Goal: Information Seeking & Learning: Learn about a topic

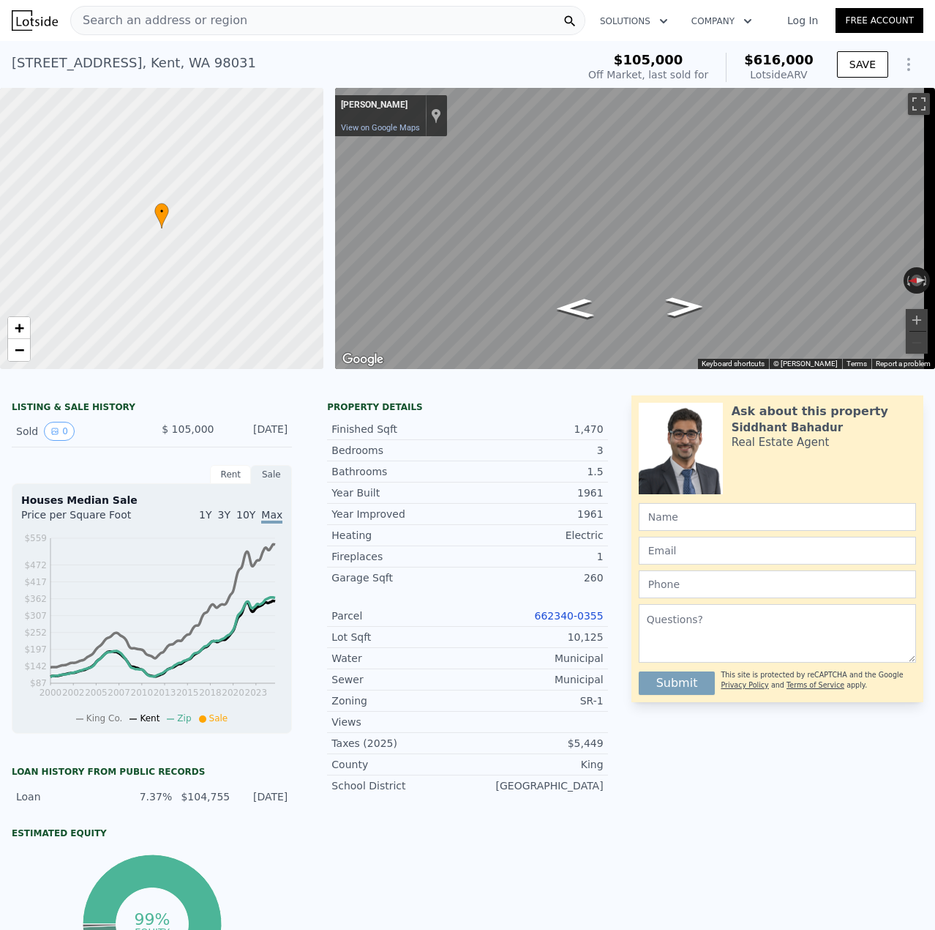
scroll to position [0, 267]
click at [193, 17] on span "Search an address or region" at bounding box center [159, 21] width 176 height 18
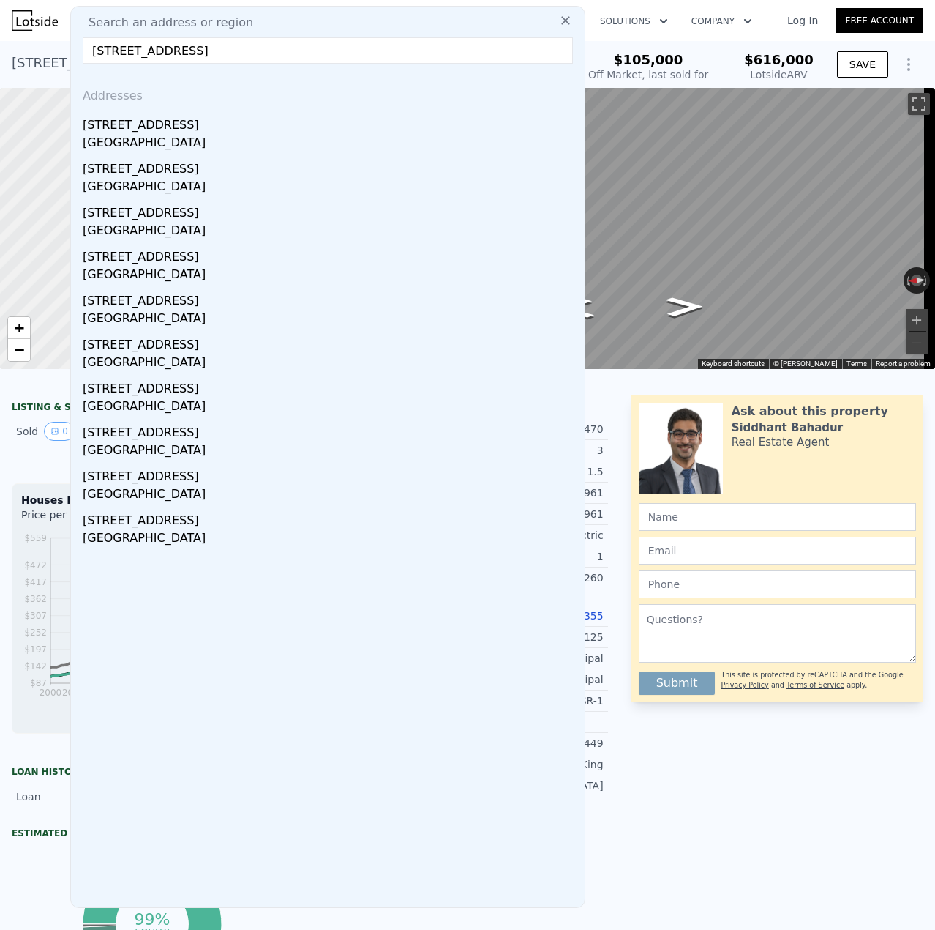
type input "[STREET_ADDRESS]"
click at [141, 133] on div "[STREET_ADDRESS]" at bounding box center [331, 122] width 496 height 23
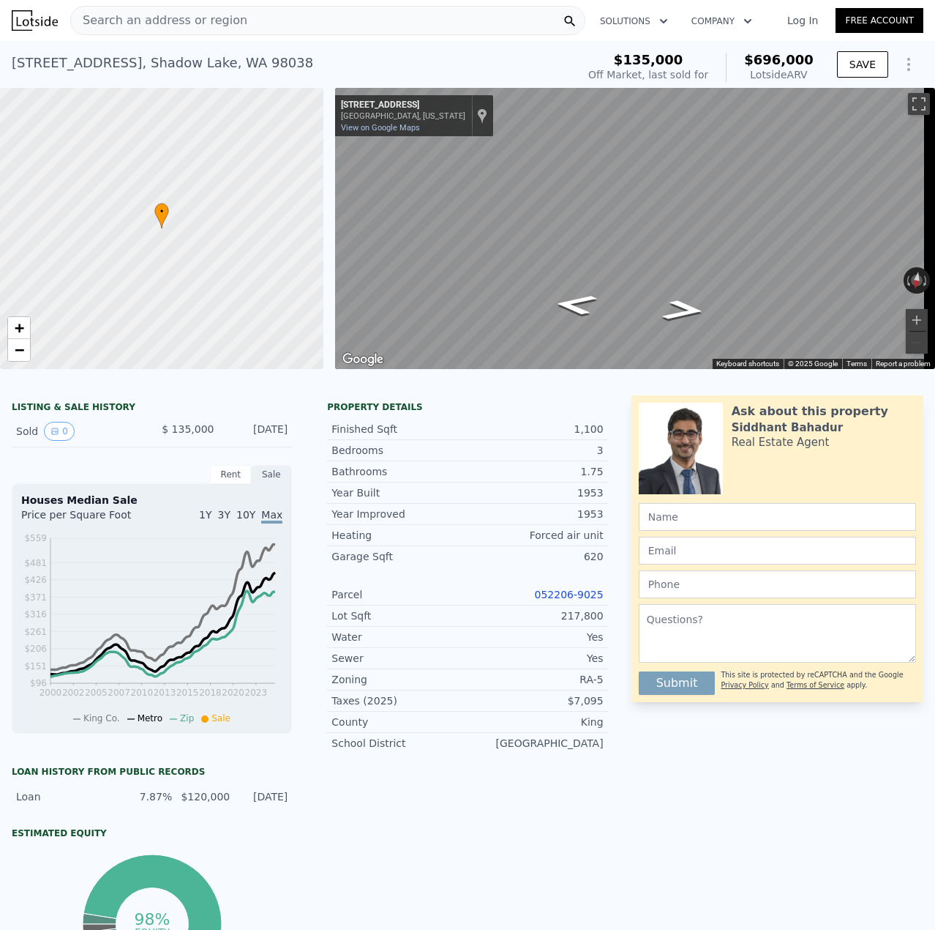
click at [557, 600] on link "052206-9025" at bounding box center [569, 594] width 69 height 12
click at [572, 600] on link "052206-9025" at bounding box center [569, 594] width 69 height 12
click at [561, 600] on link "052206-9025" at bounding box center [569, 594] width 69 height 12
click at [587, 598] on div "Parcel 052206-9025" at bounding box center [467, 594] width 280 height 21
click at [587, 598] on link "052206-9025" at bounding box center [569, 594] width 69 height 12
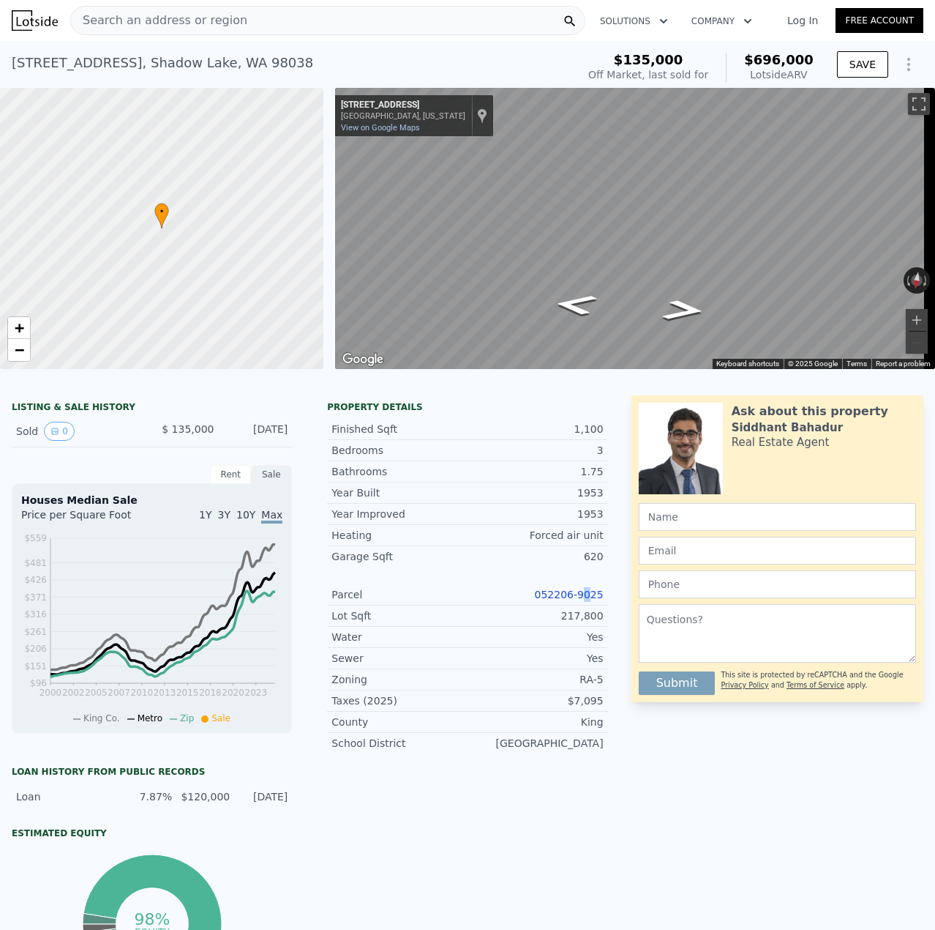
click at [563, 600] on link "052206-9025" at bounding box center [569, 594] width 69 height 12
click at [178, 70] on div "19645 SE 206th St , Shadow Lake , WA 98038" at bounding box center [163, 63] width 302 height 20
click at [177, 71] on div "19645 SE 206th St , Shadow Lake , WA 98038" at bounding box center [163, 63] width 302 height 20
click at [179, 71] on div "19645 SE 206th St , Shadow Lake , WA 98038" at bounding box center [163, 63] width 302 height 20
click at [182, 68] on div "19645 SE 206th St , Shadow Lake , WA 98038" at bounding box center [163, 63] width 302 height 20
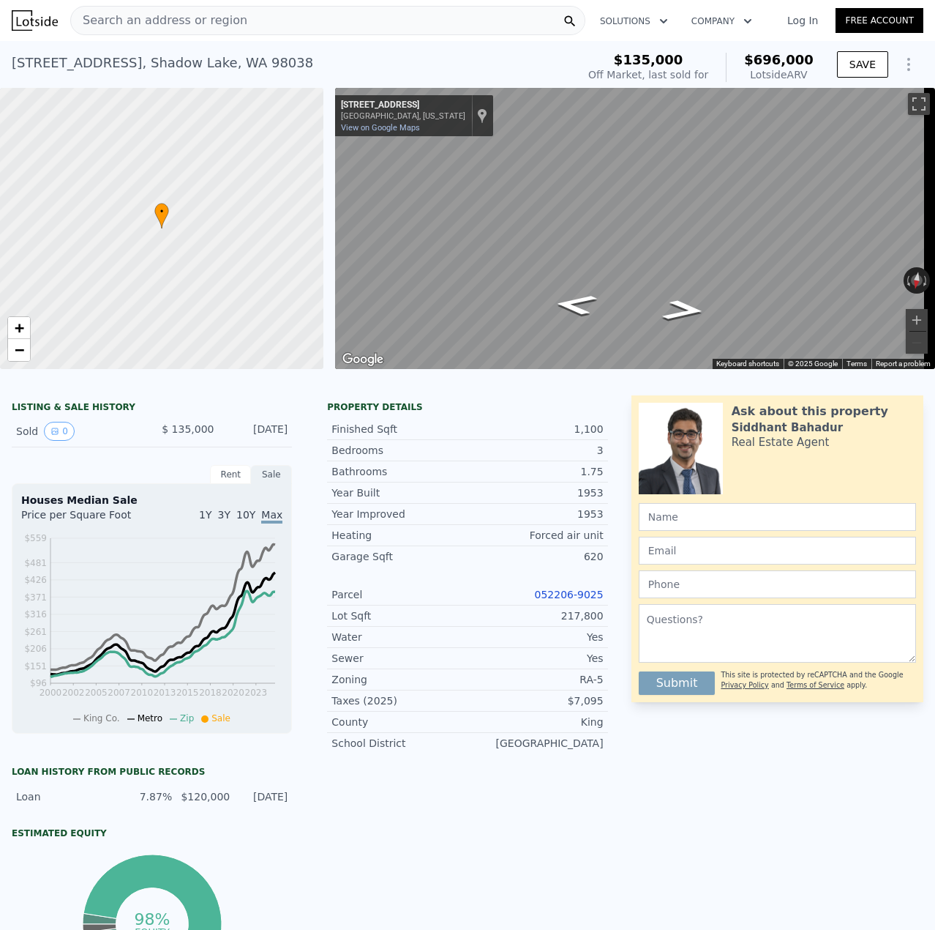
click at [183, 68] on div "19645 SE 206th St , Shadow Lake , WA 98038" at bounding box center [163, 63] width 302 height 20
click at [182, 67] on div "19645 SE 206th St , Shadow Lake , WA 98038" at bounding box center [163, 63] width 302 height 20
copy div "19645 SE 206th St , Shadow Lake , WA 98038 Sold Sep 1996 for $135k (~ARV $696k )"
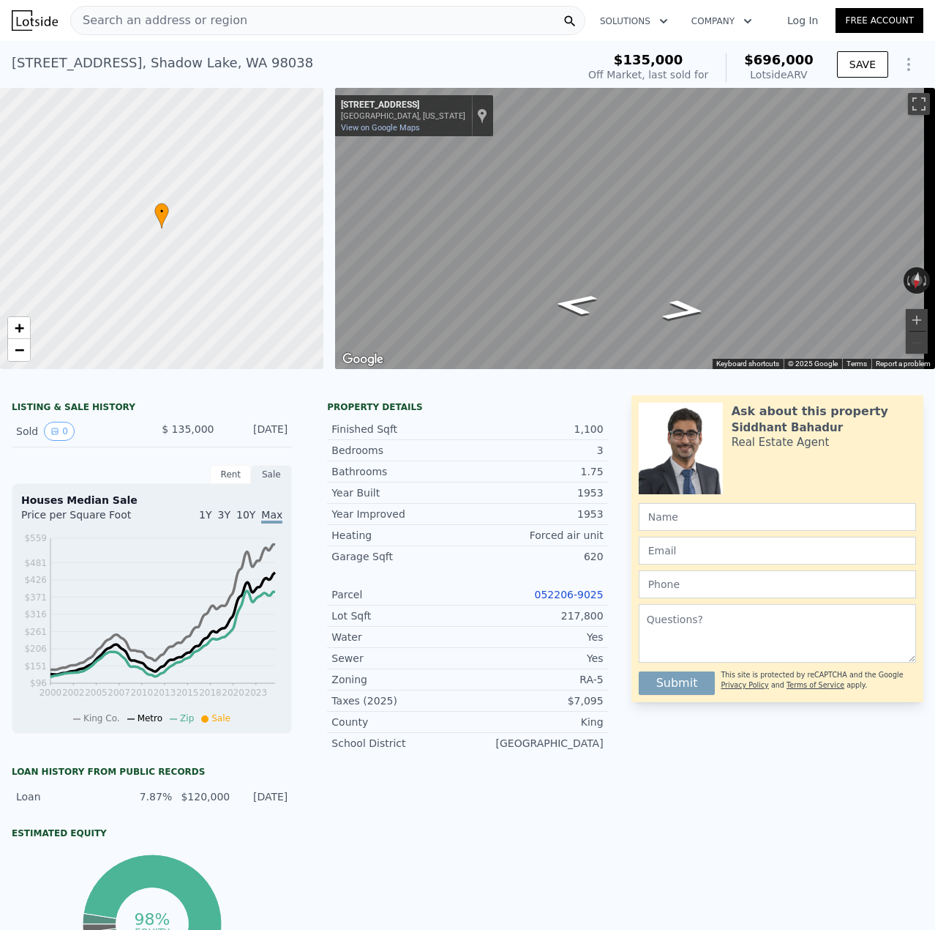
click at [225, 19] on span "Search an address or region" at bounding box center [159, 21] width 176 height 18
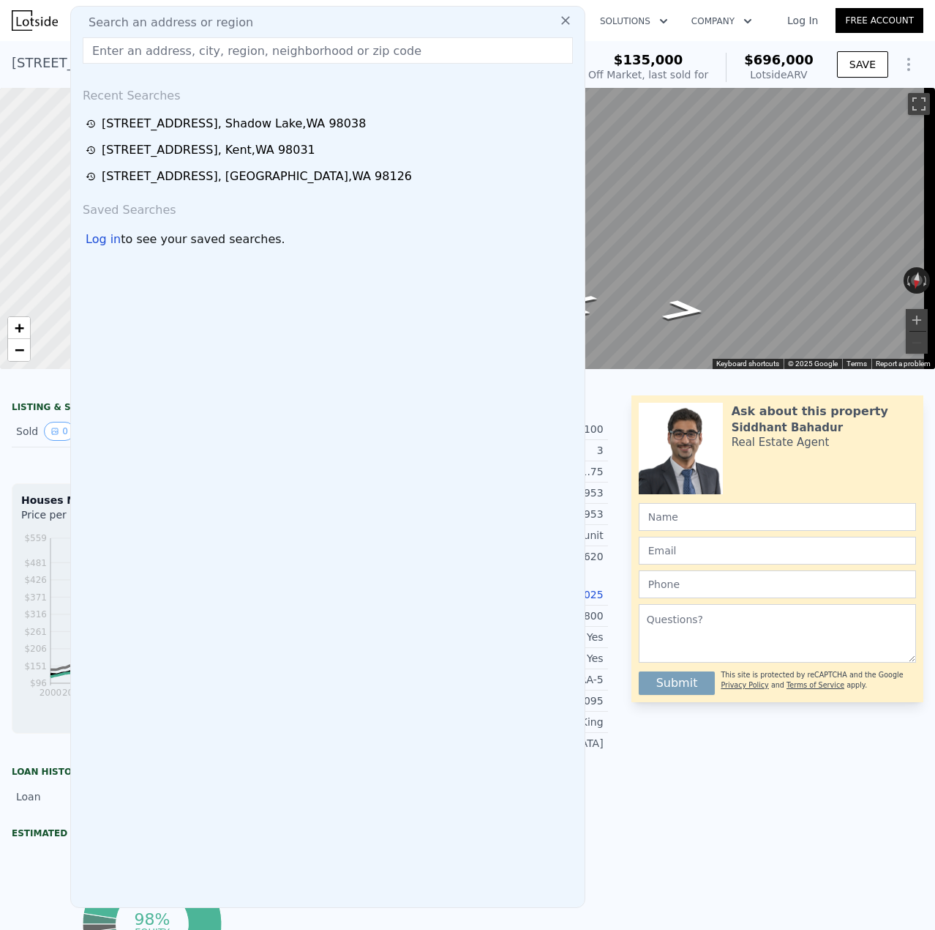
click at [309, 47] on input "text" at bounding box center [328, 50] width 490 height 26
paste input "320 W Elizabeth St, Monroe, WA 98272, USA"
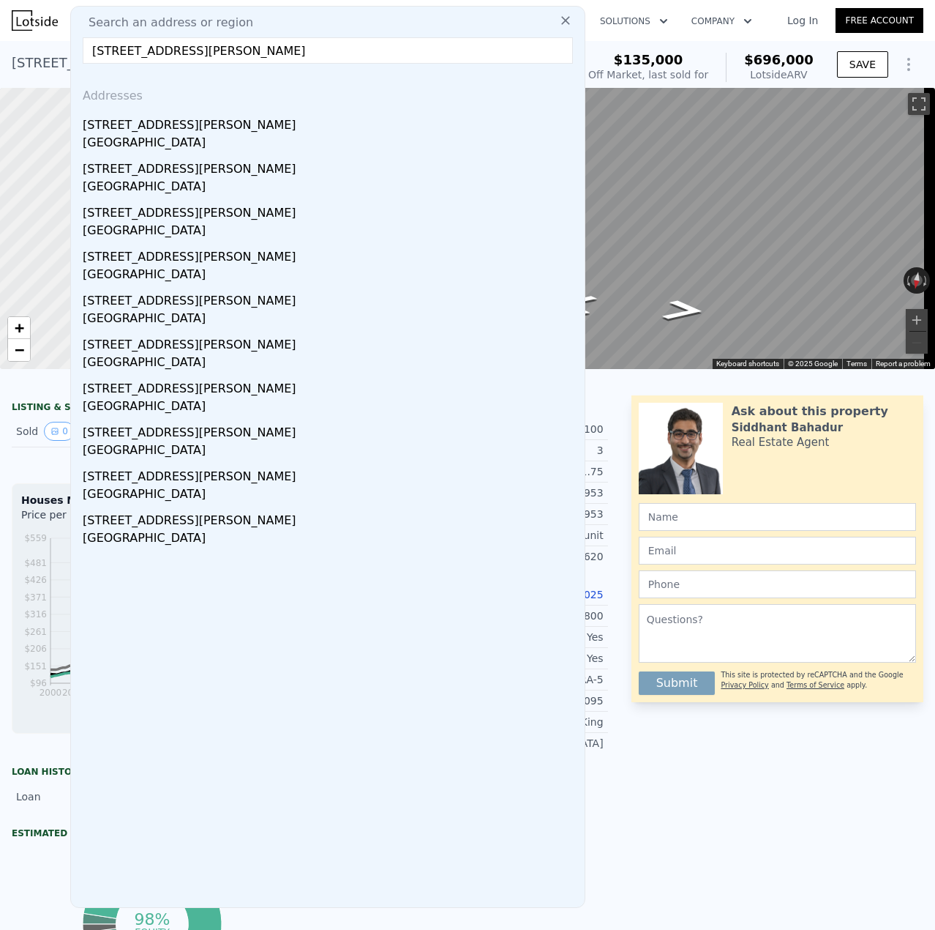
type input "320 W Elizabeth St, Monroe, WA 98272, USA"
click at [206, 138] on div "Monroe, WA 98272" at bounding box center [331, 144] width 496 height 20
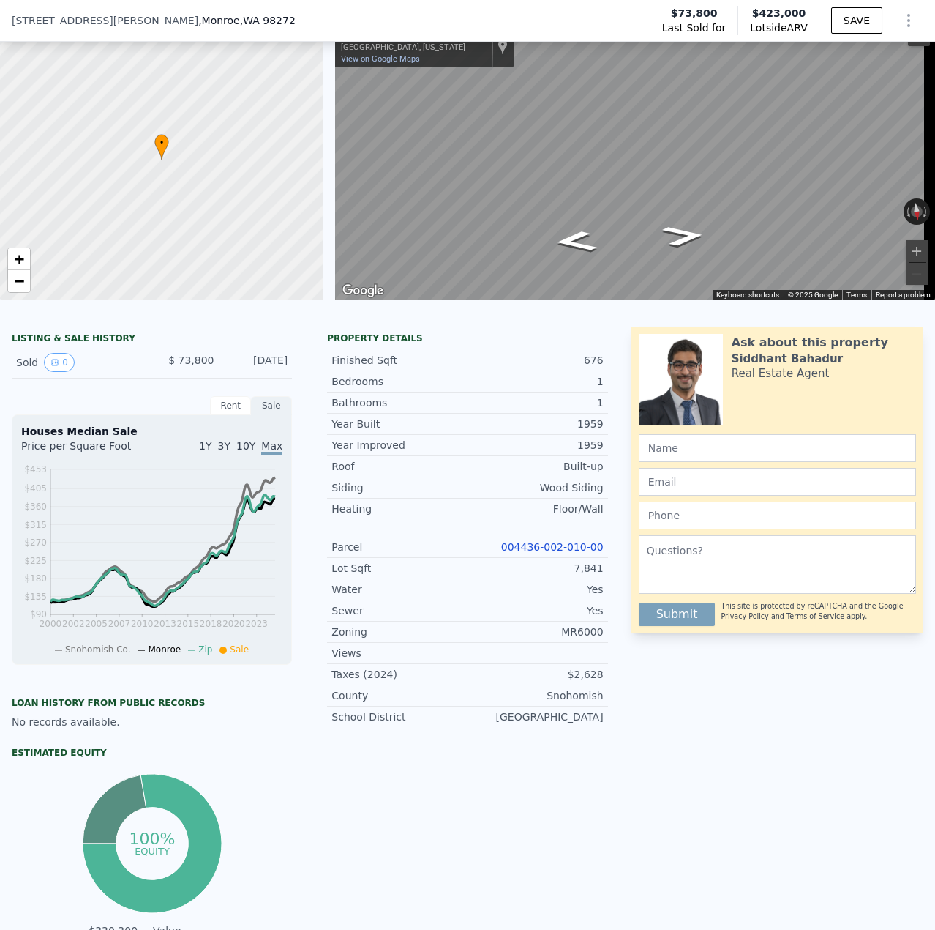
scroll to position [68, 0]
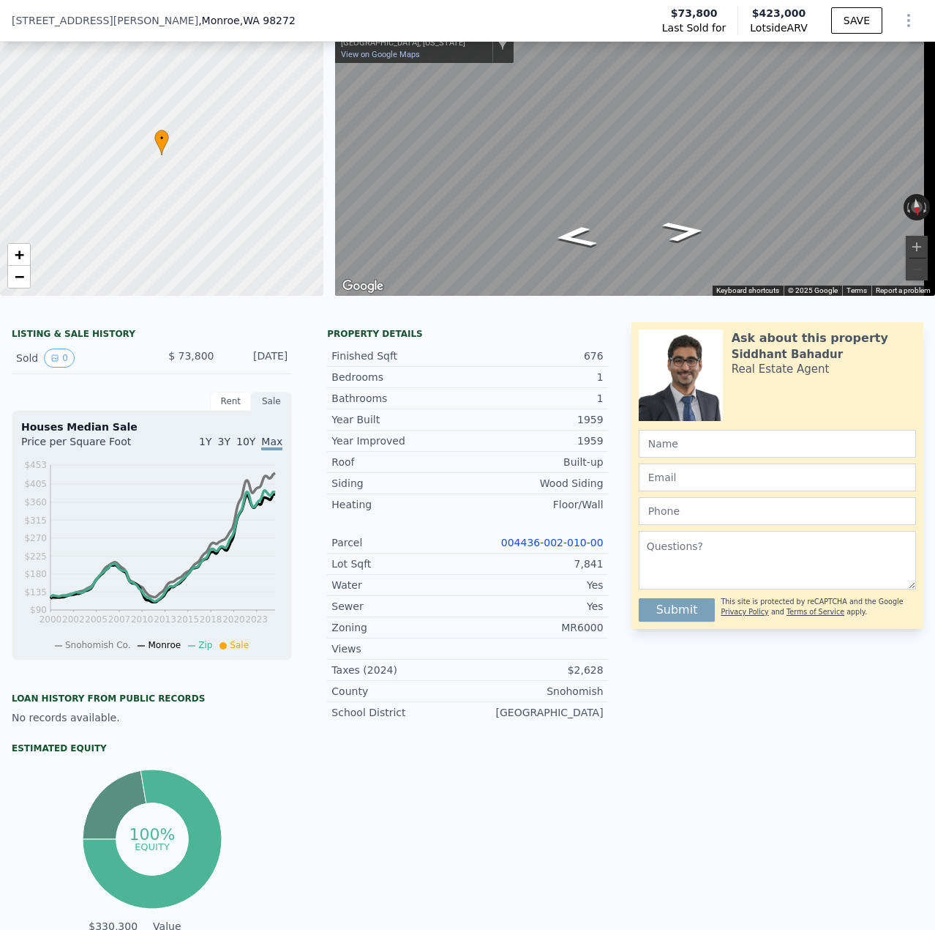
click at [566, 548] on link "004436-002-010-00" at bounding box center [552, 542] width 102 height 12
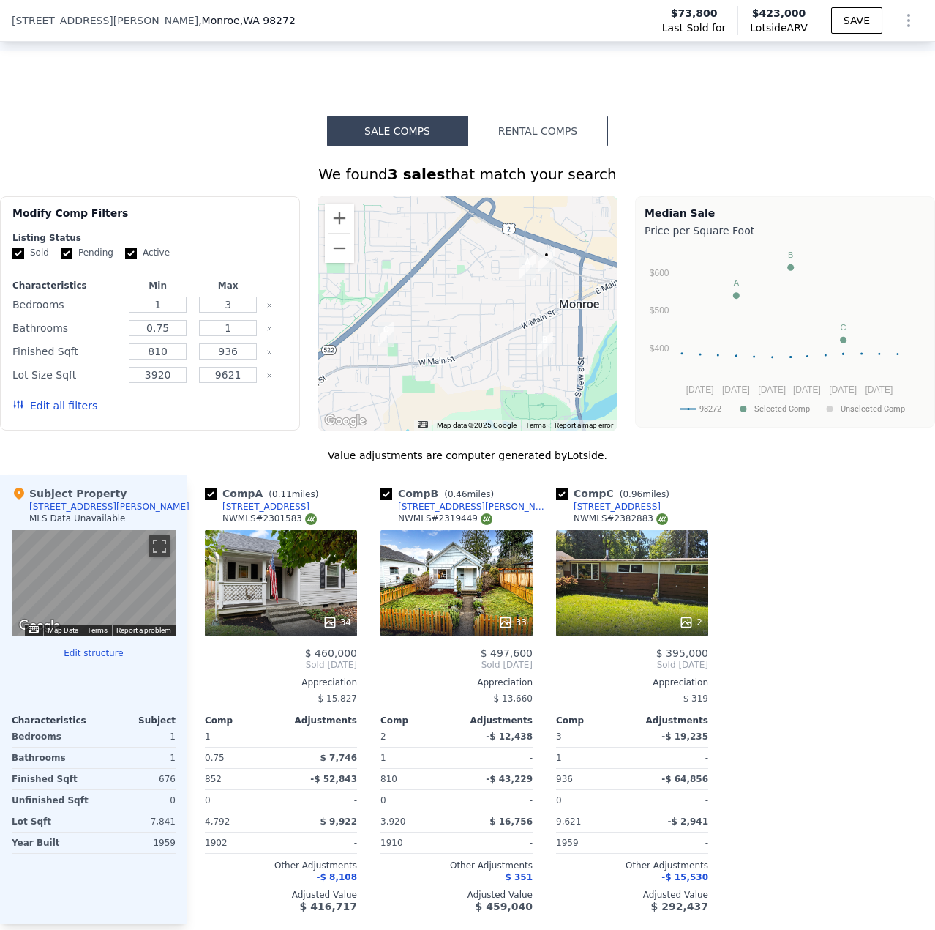
scroll to position [1093, 0]
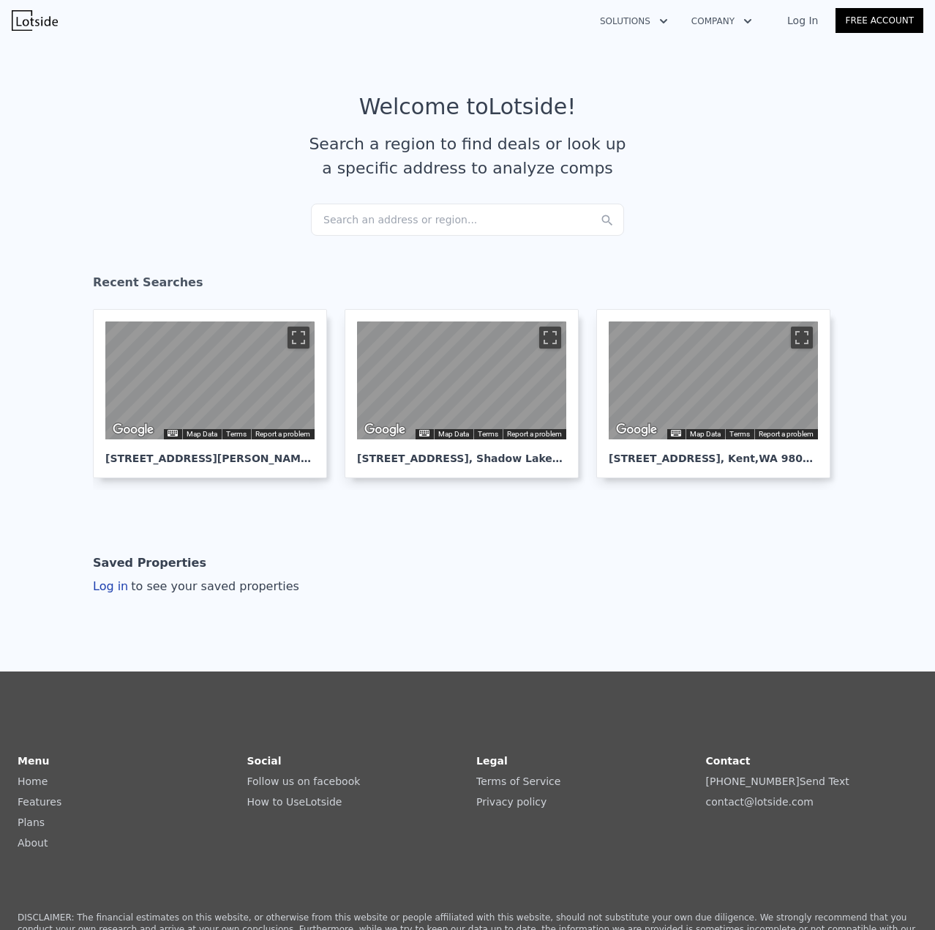
click at [405, 220] on div "Search an address or region..." at bounding box center [467, 219] width 313 height 32
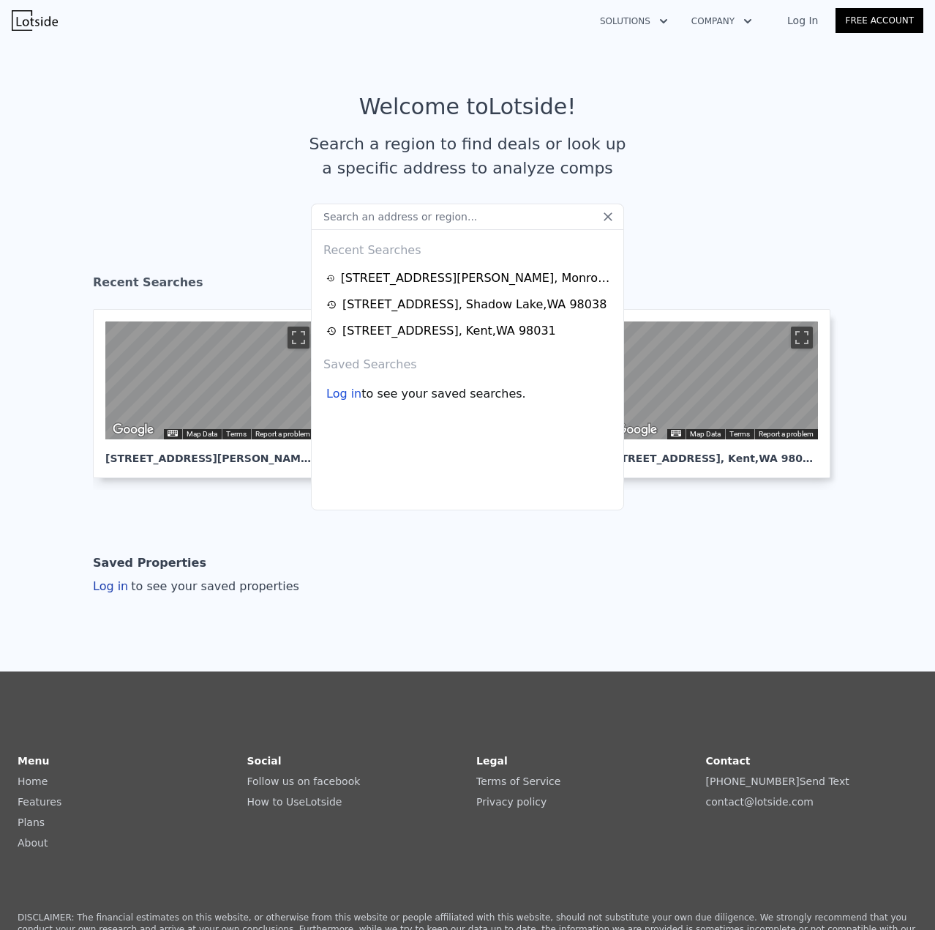
click at [405, 220] on input "text" at bounding box center [467, 216] width 313 height 26
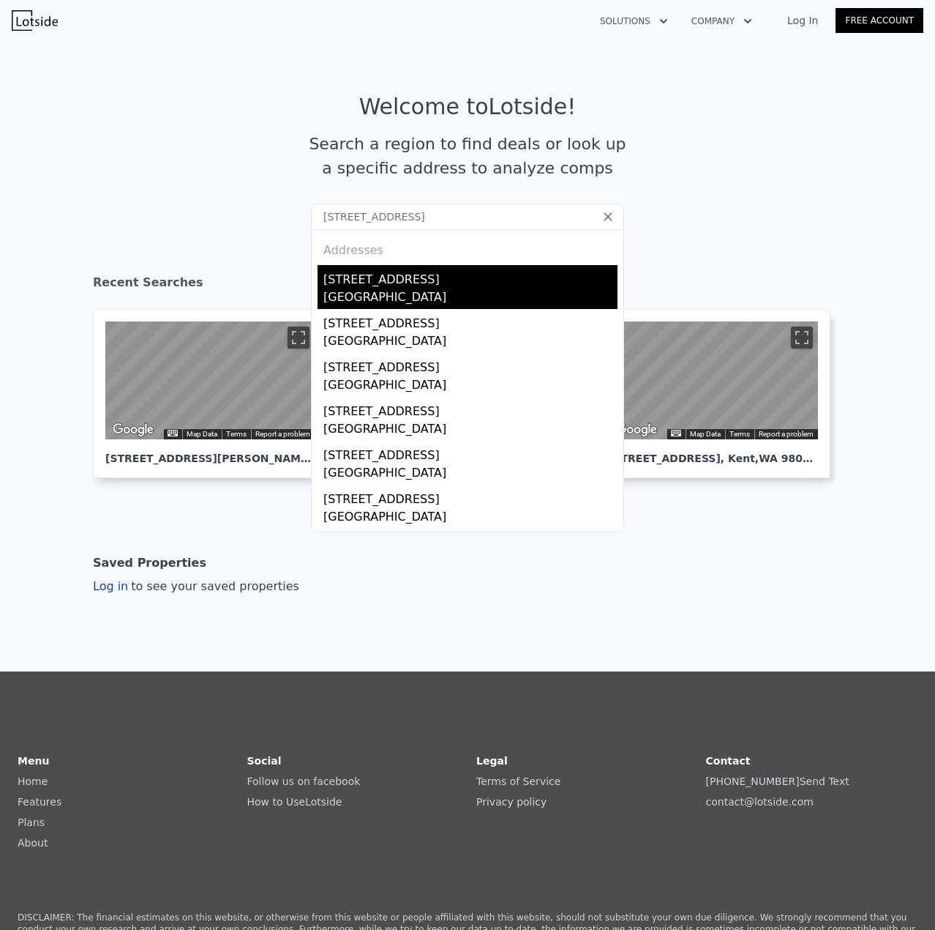
type input "[STREET_ADDRESS]"
click at [495, 278] on div "[STREET_ADDRESS]" at bounding box center [470, 276] width 294 height 23
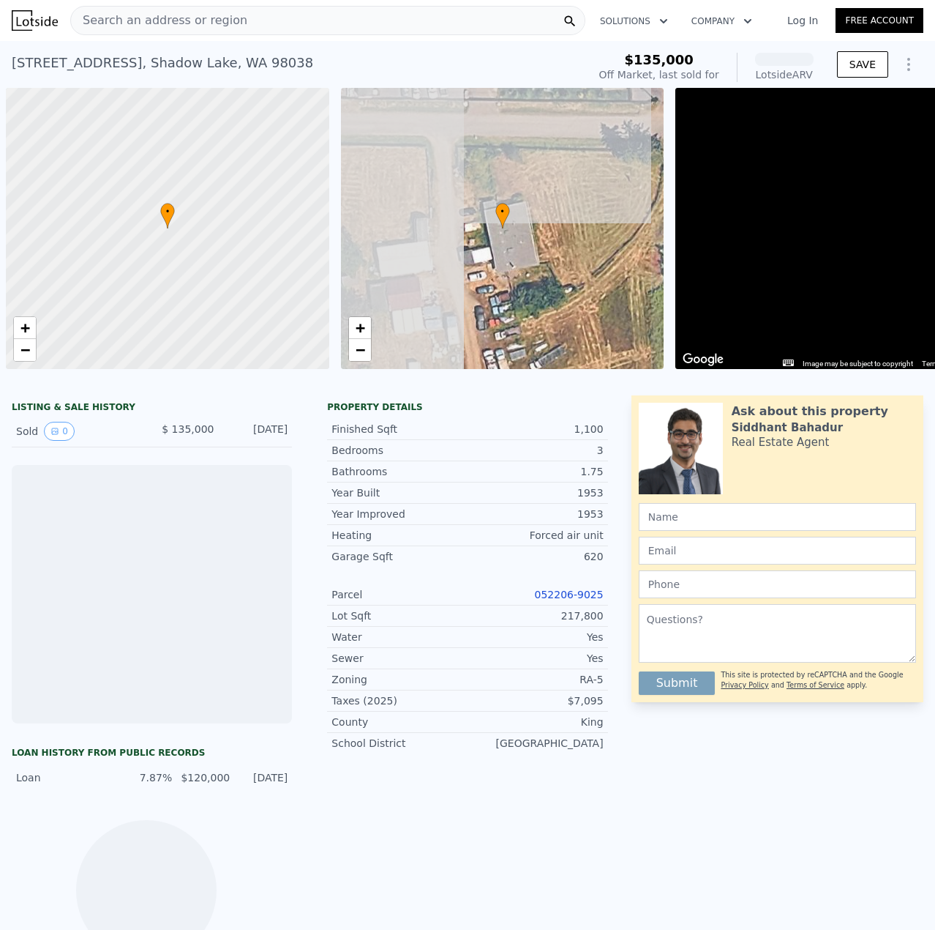
scroll to position [0, 6]
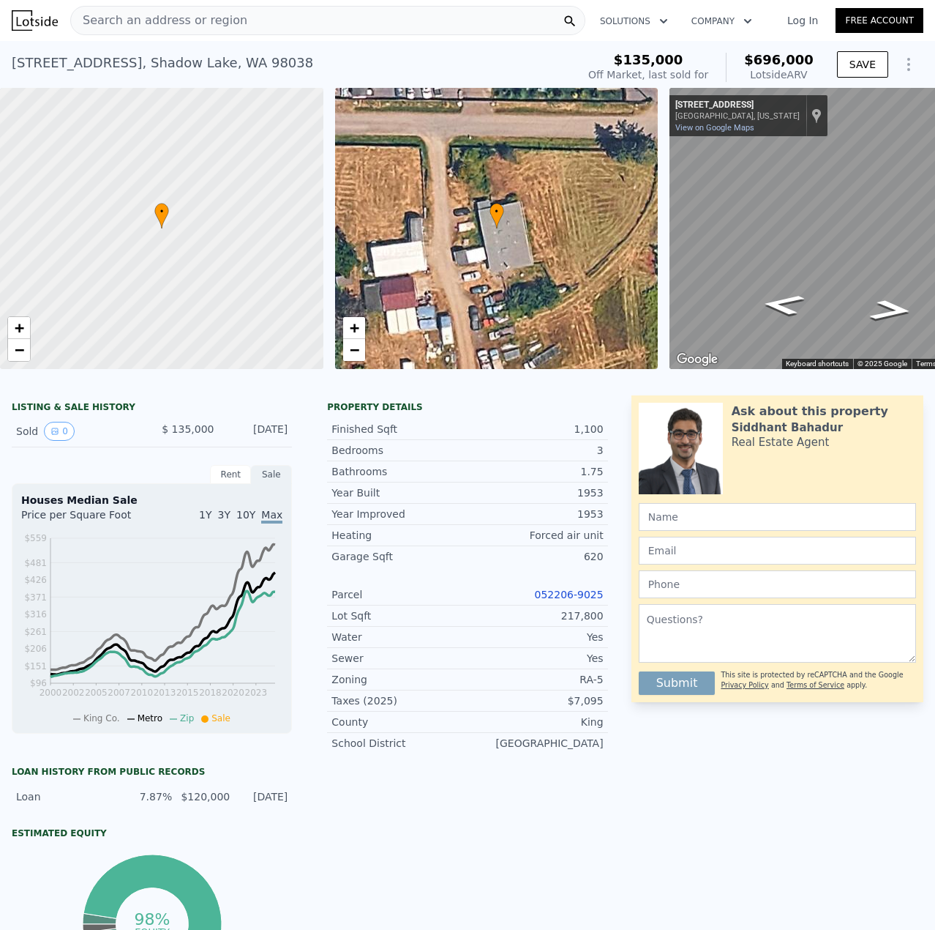
click at [579, 600] on link "052206-9025" at bounding box center [569, 594] width 69 height 12
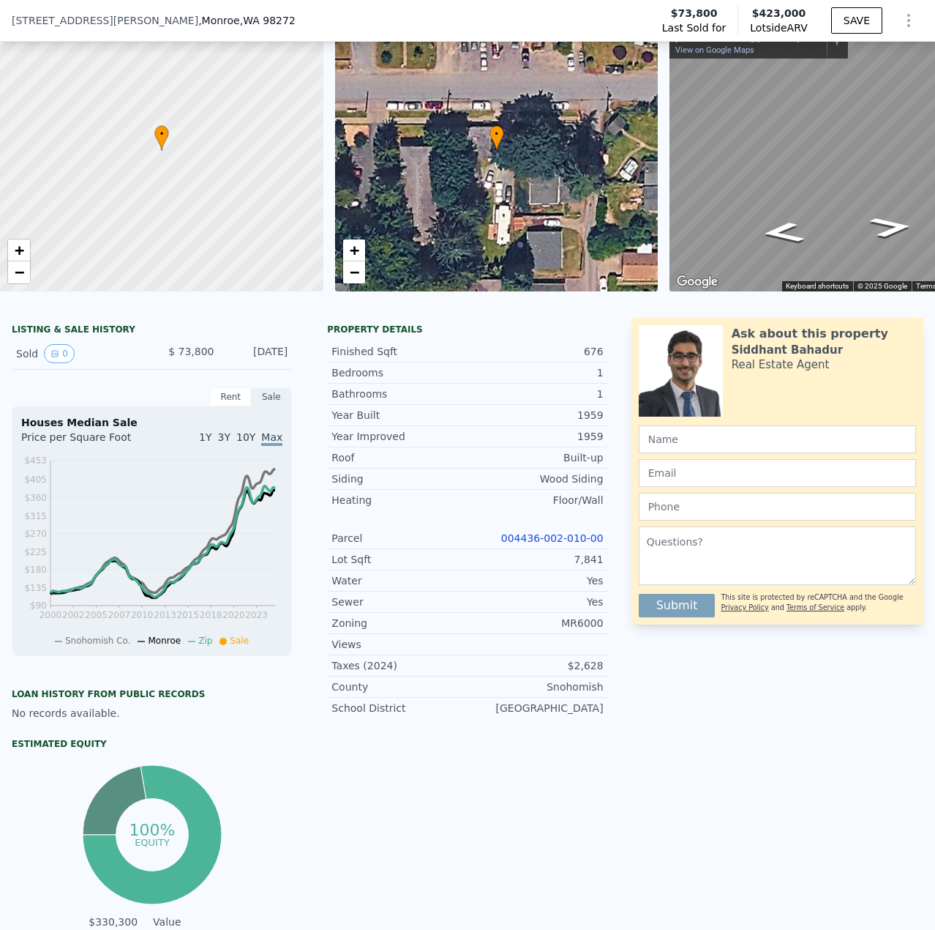
scroll to position [5, 0]
